Goal: Navigation & Orientation: Find specific page/section

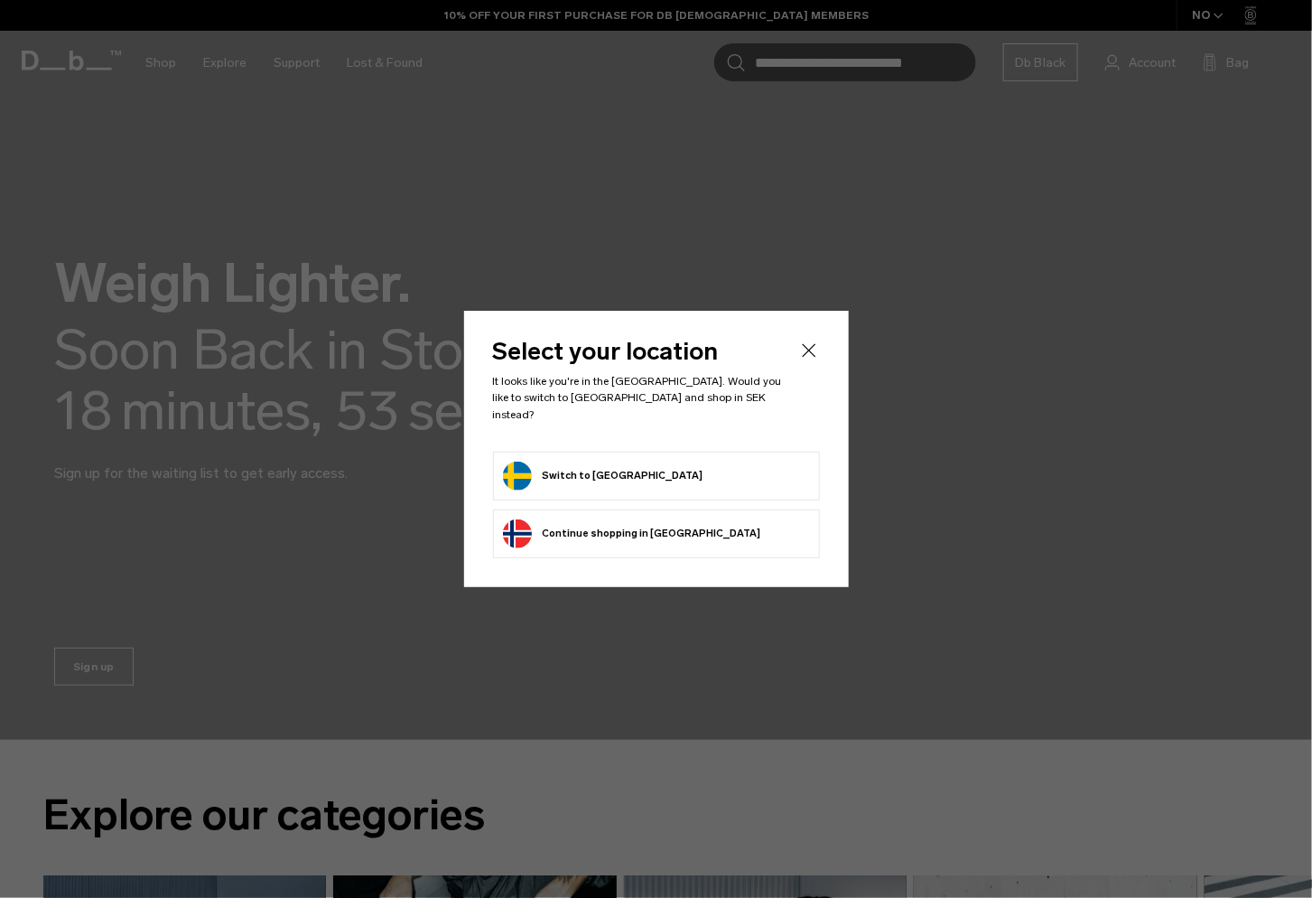
click at [715, 470] on form "Switch to [GEOGRAPHIC_DATA]" at bounding box center [656, 475] width 307 height 29
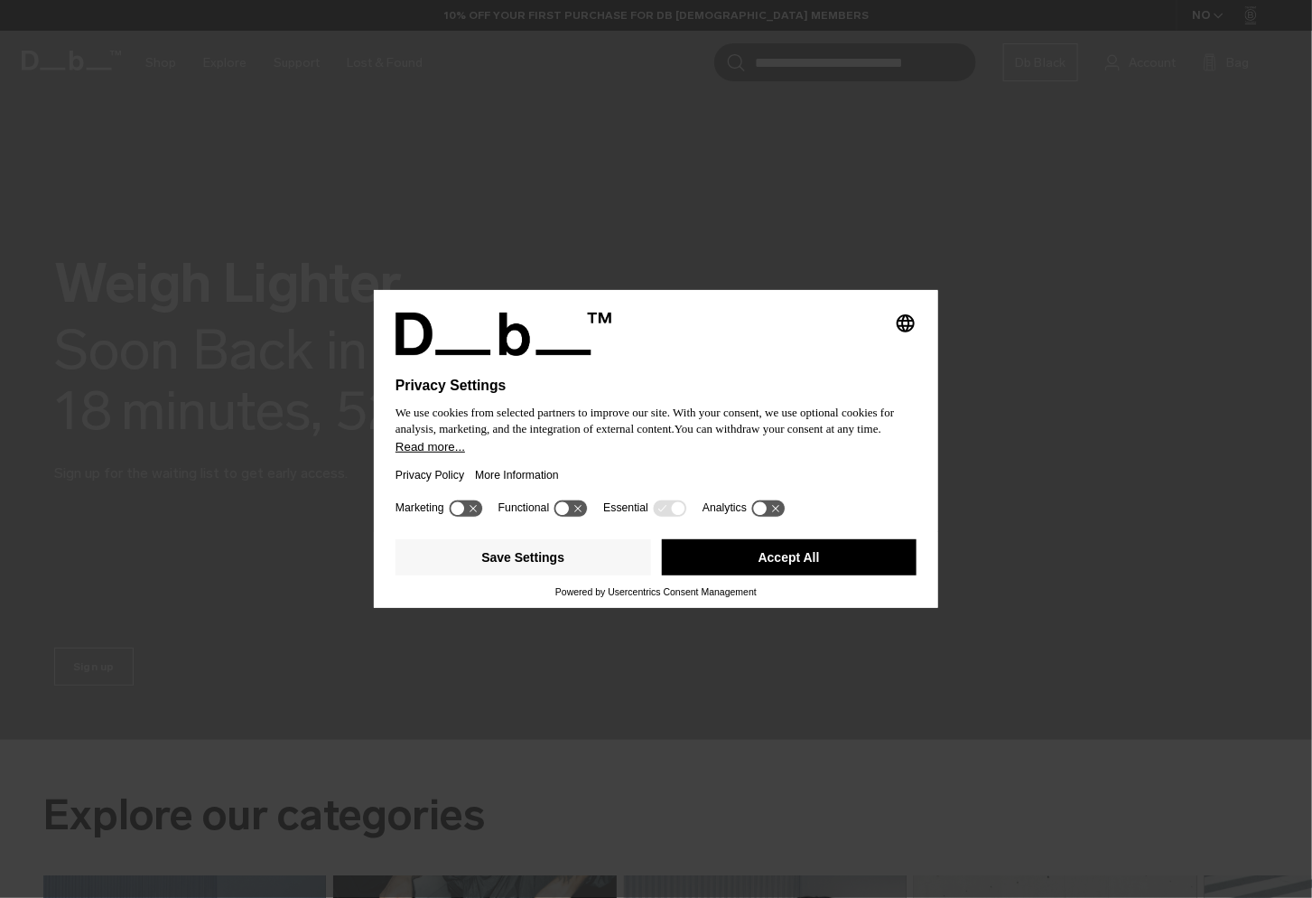
click at [837, 566] on button "Accept All" at bounding box center [790, 557] width 256 height 36
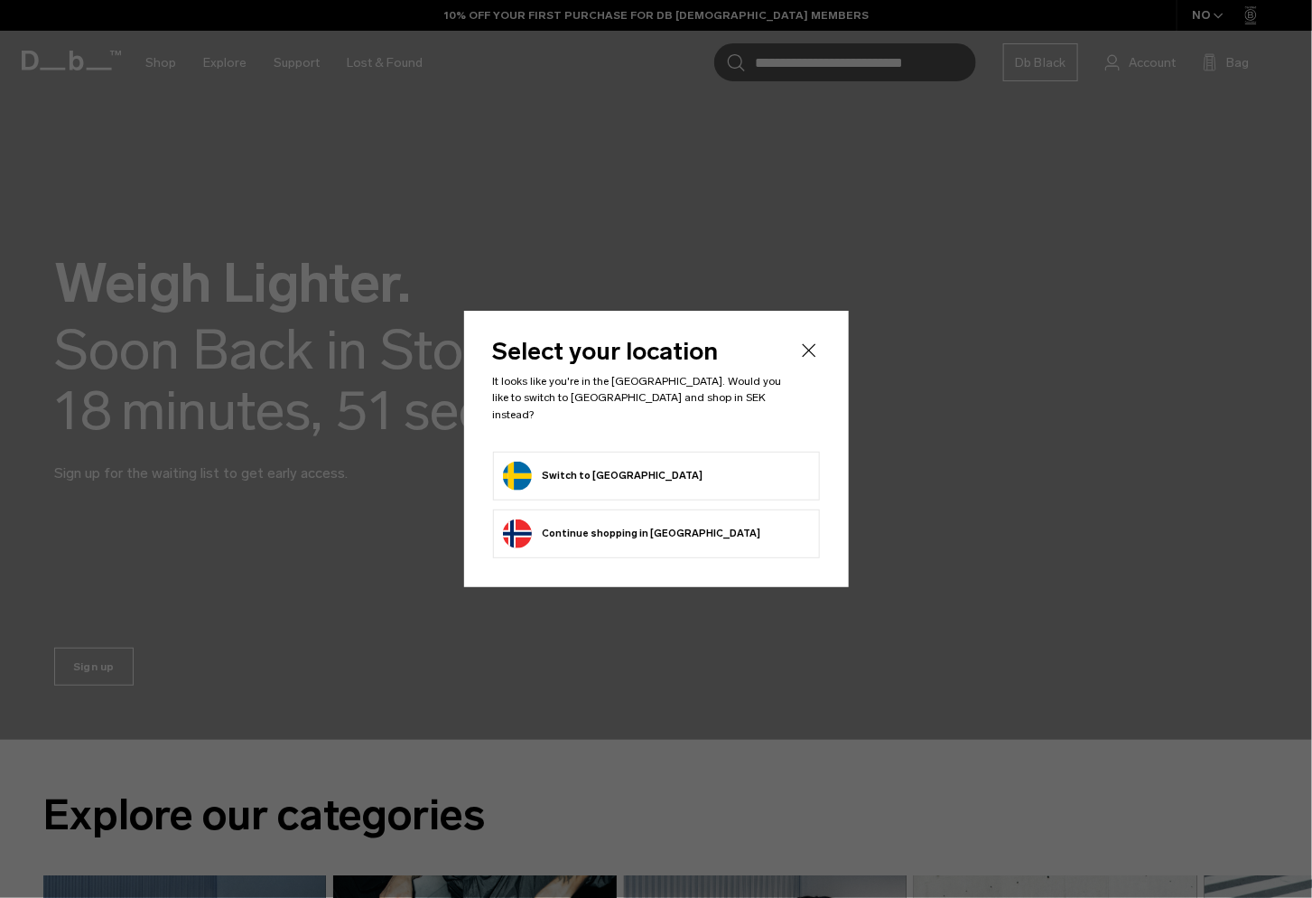
click at [653, 467] on form "Switch to [GEOGRAPHIC_DATA]" at bounding box center [656, 475] width 307 height 29
click at [517, 469] on button "Switch to [GEOGRAPHIC_DATA]" at bounding box center [603, 475] width 200 height 29
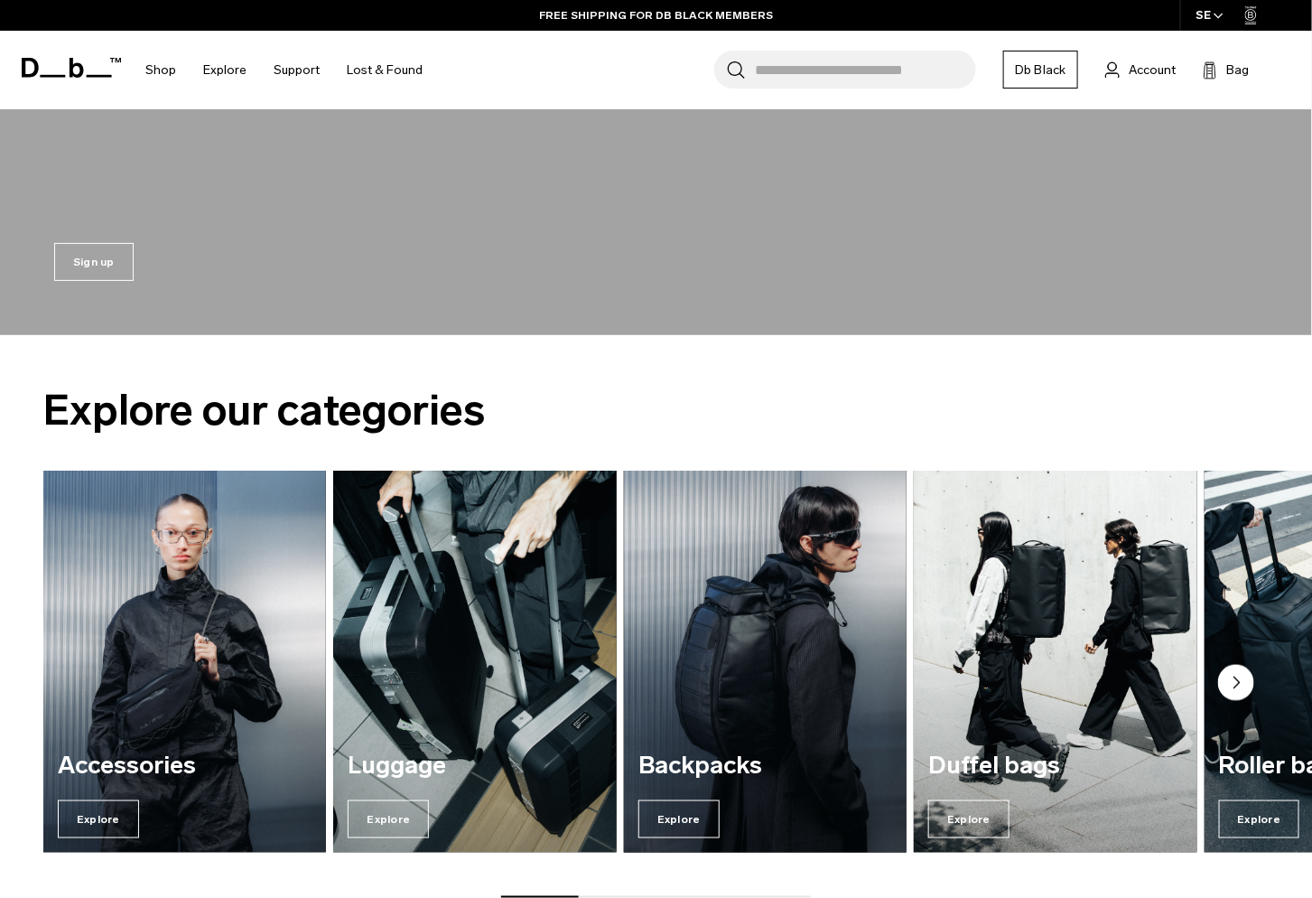
scroll to position [406, 0]
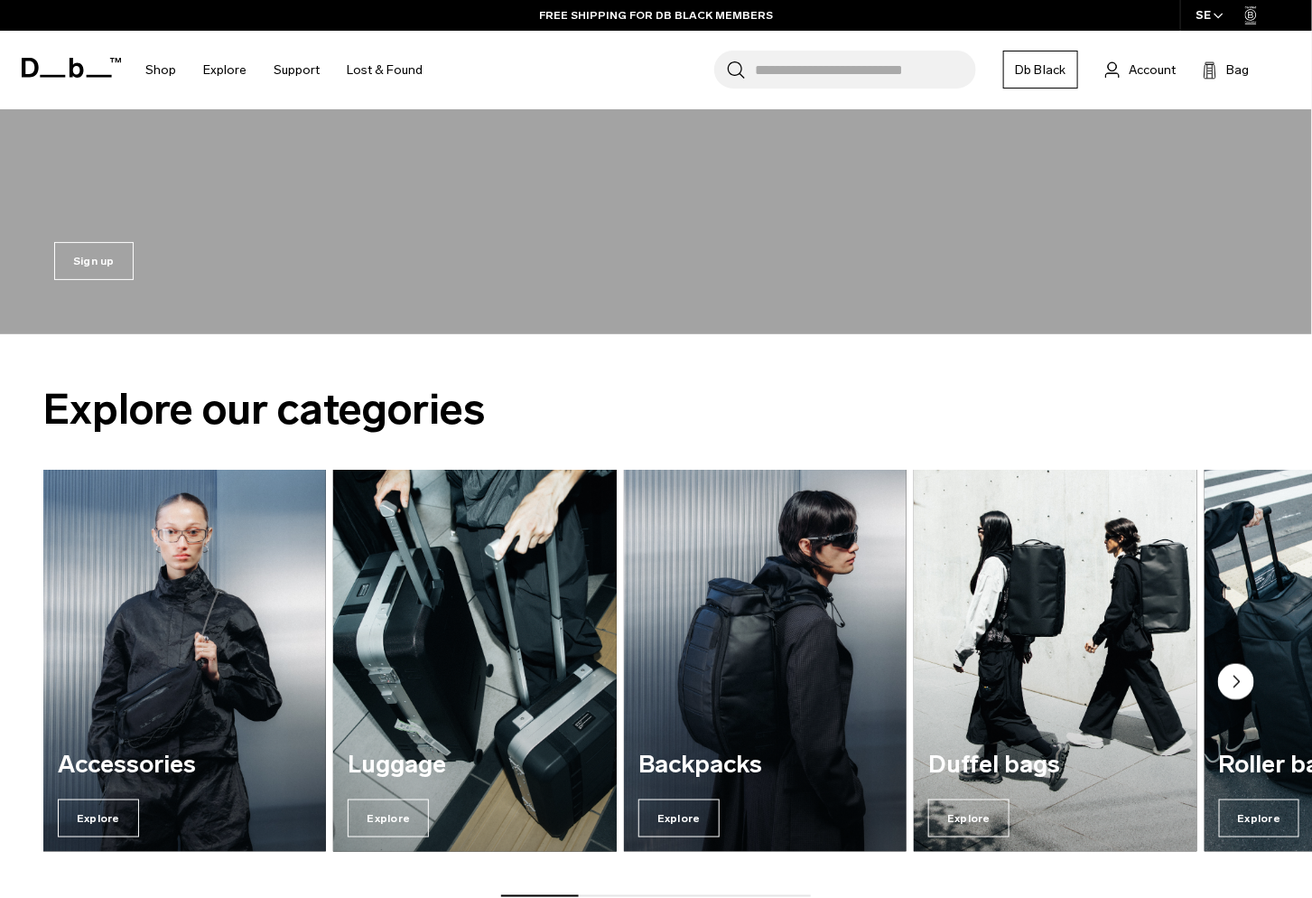
click at [436, 587] on img "2 / 7" at bounding box center [476, 661] width 292 height 394
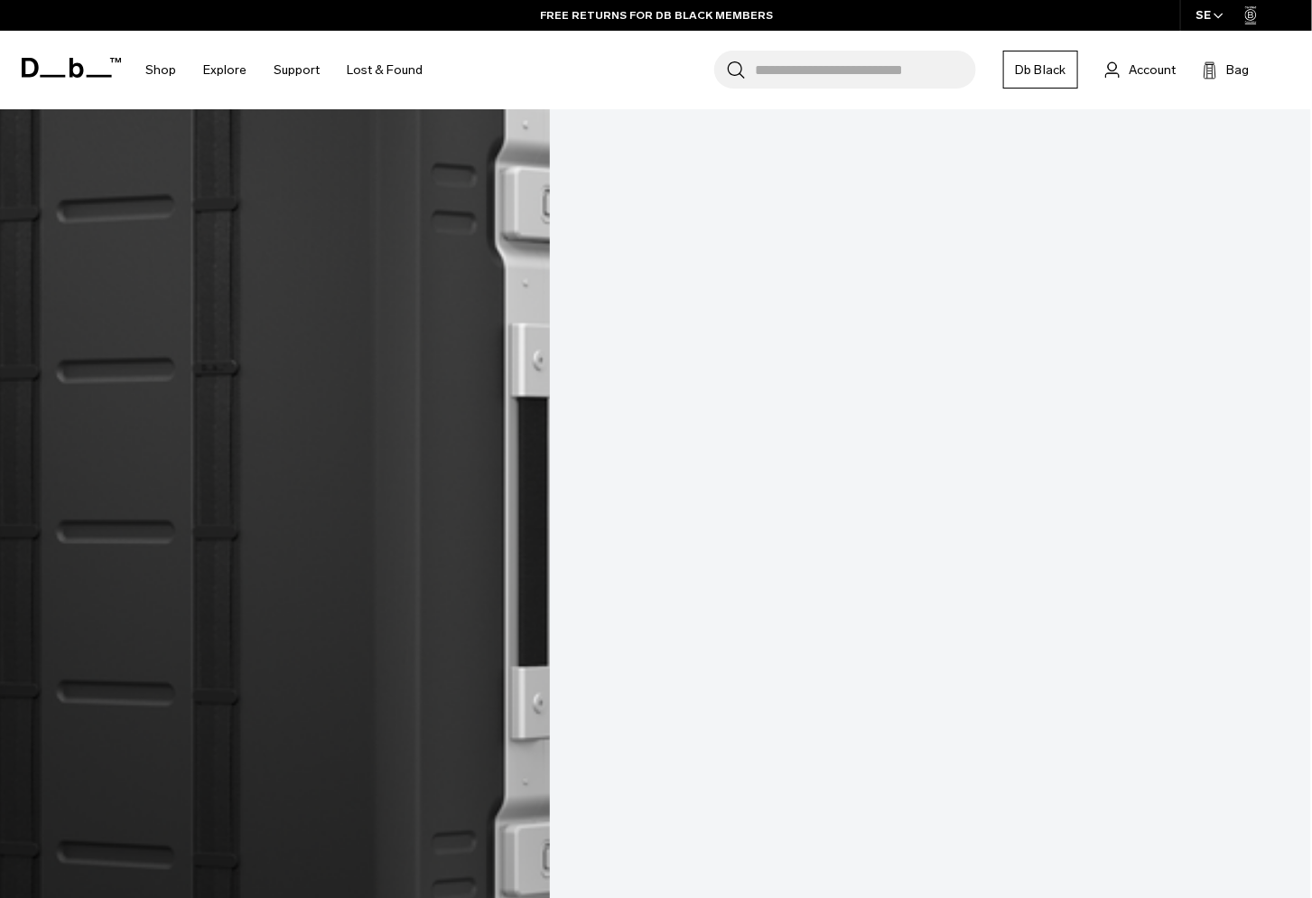
scroll to position [7046, 0]
